Goal: Navigation & Orientation: Understand site structure

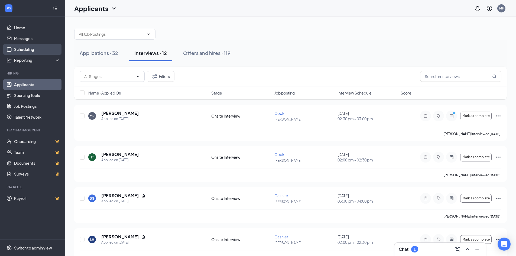
click at [22, 45] on link "Scheduling" at bounding box center [37, 49] width 46 height 11
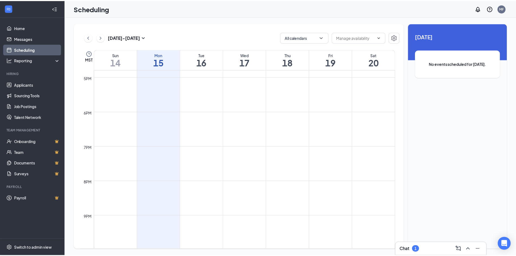
scroll to position [456, 0]
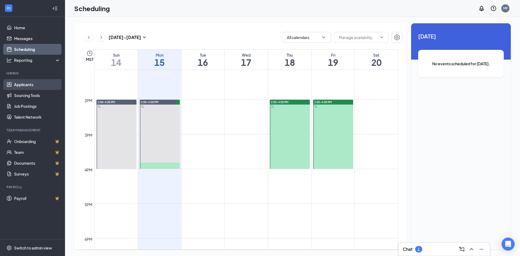
click at [32, 87] on link "Applicants" at bounding box center [37, 84] width 46 height 11
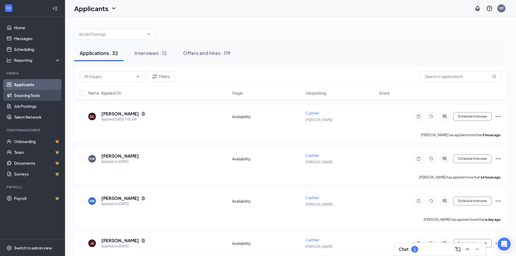
click at [32, 92] on link "Sourcing Tools" at bounding box center [37, 95] width 46 height 11
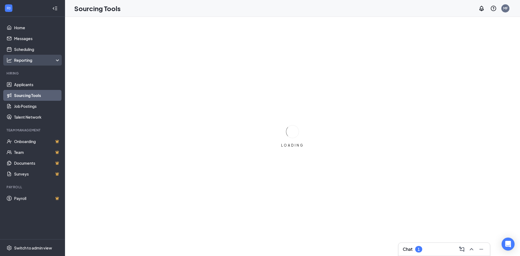
click at [22, 63] on div "Reporting" at bounding box center [37, 59] width 47 height 5
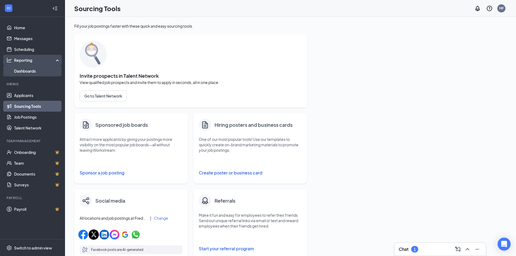
click at [30, 73] on link "Dashboards" at bounding box center [37, 71] width 46 height 11
